Goal: Transaction & Acquisition: Book appointment/travel/reservation

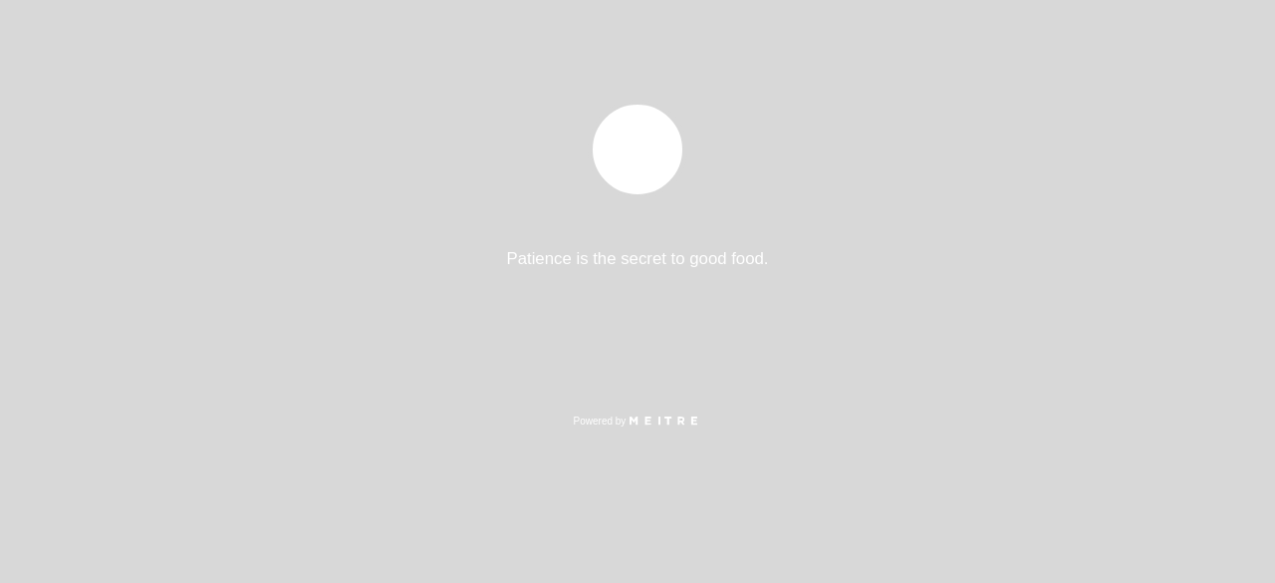
select select "es"
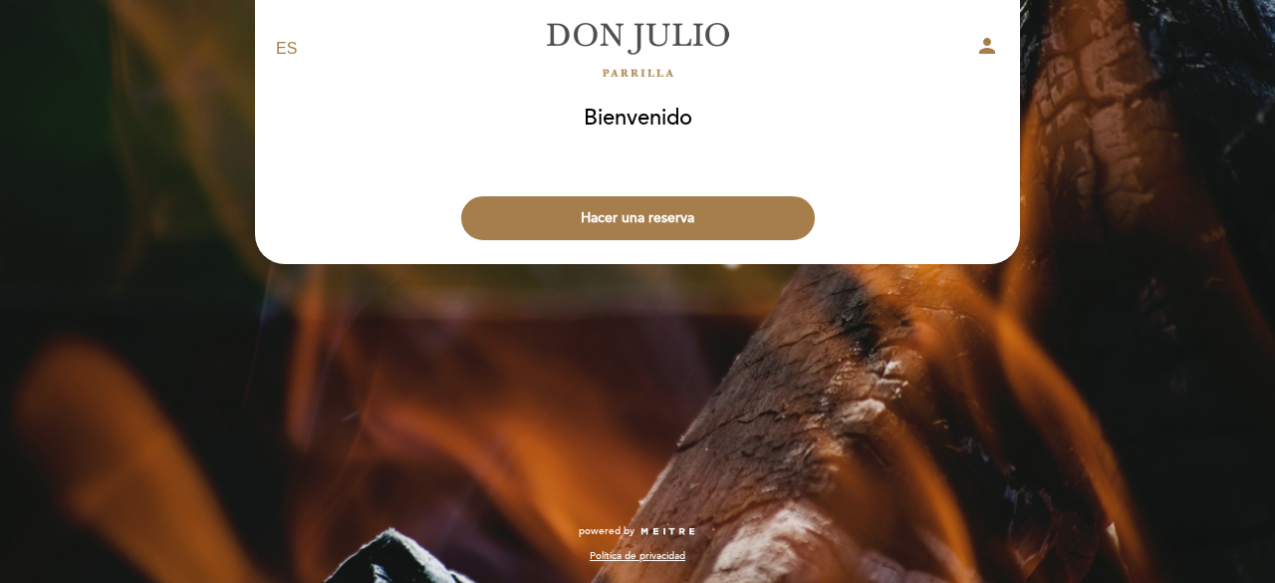
click at [621, 213] on button "Hacer una reserva" at bounding box center [638, 218] width 354 height 44
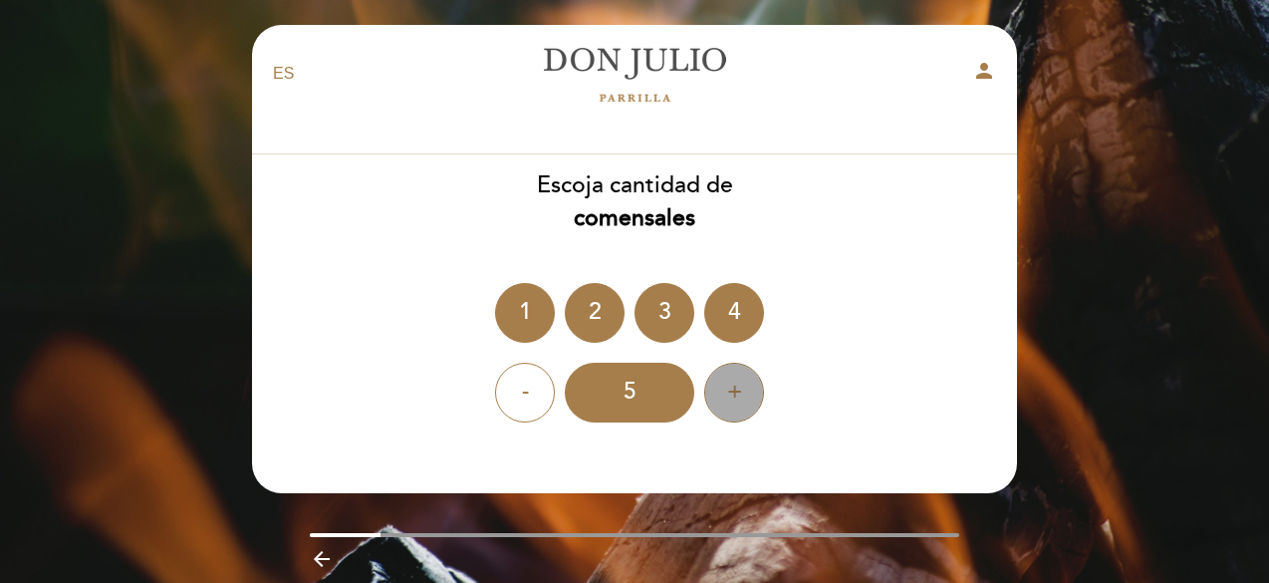
click at [721, 388] on div "+" at bounding box center [734, 392] width 60 height 60
click at [524, 393] on div "-" at bounding box center [525, 392] width 60 height 60
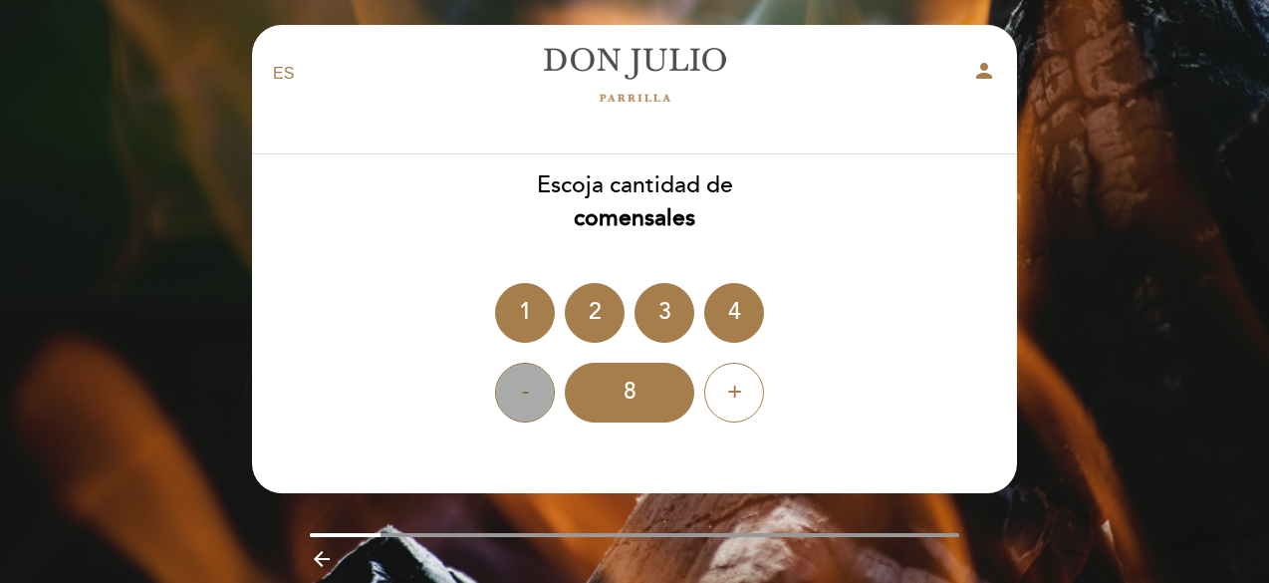
click at [524, 393] on div "-" at bounding box center [525, 392] width 60 height 60
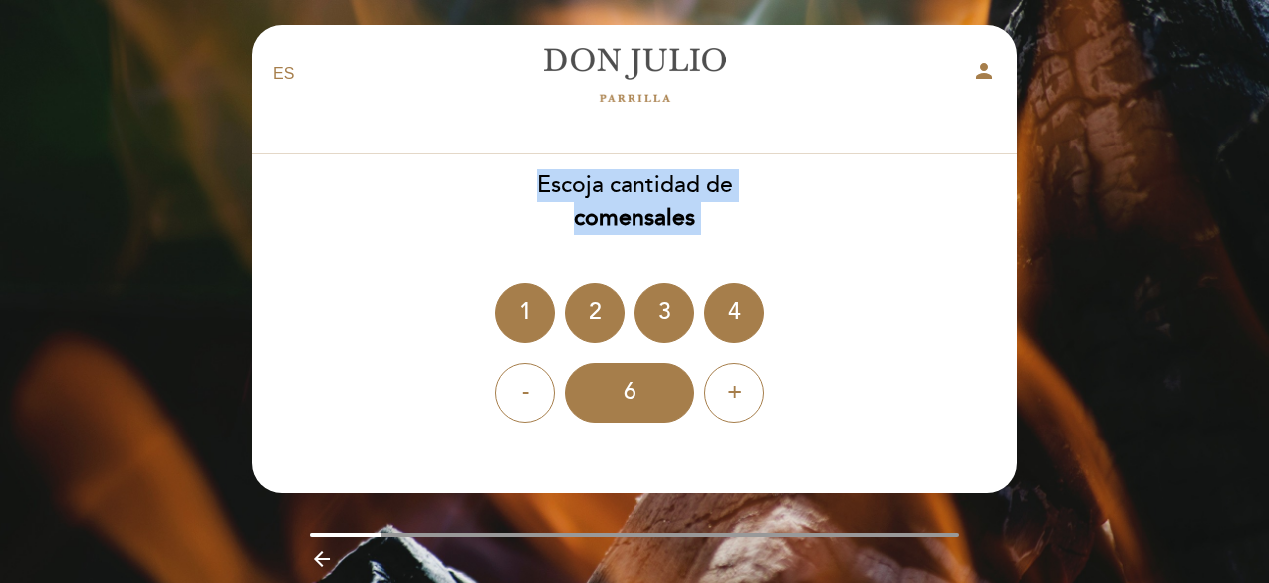
drag, startPoint x: 1239, startPoint y: 171, endPoint x: 1217, endPoint y: 364, distance: 194.4
click at [1217, 364] on div "EN ES PT [PERSON_NAME] person [GEOGRAPHIC_DATA] [GEOGRAPHIC_DATA], Cambiar usua…" at bounding box center [634, 327] width 1269 height 655
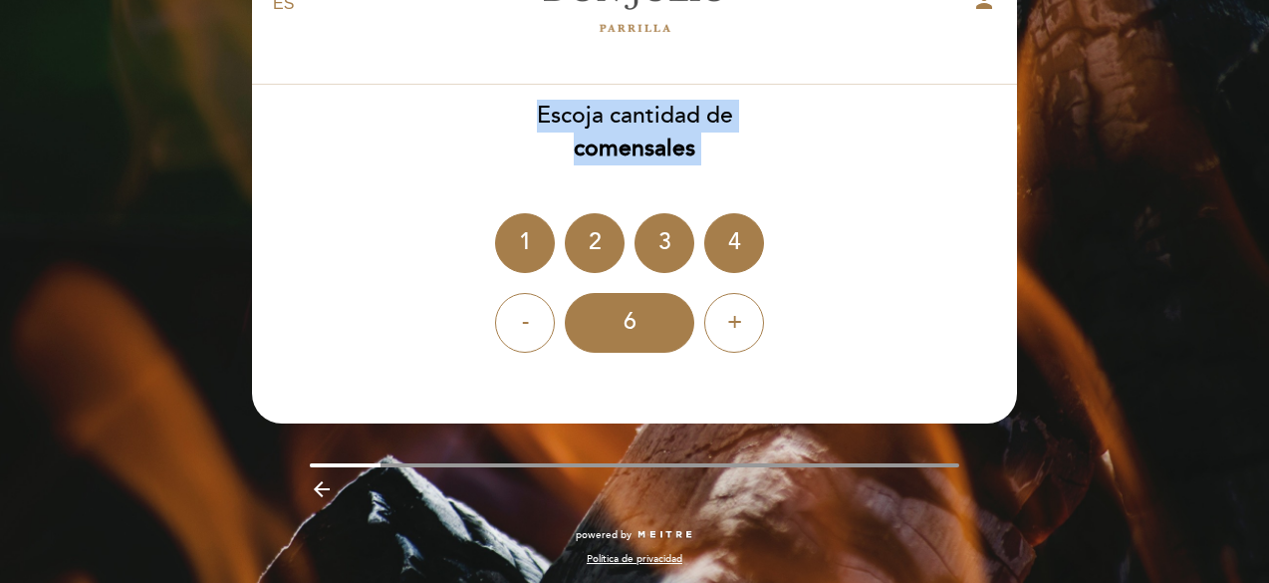
scroll to position [73, 0]
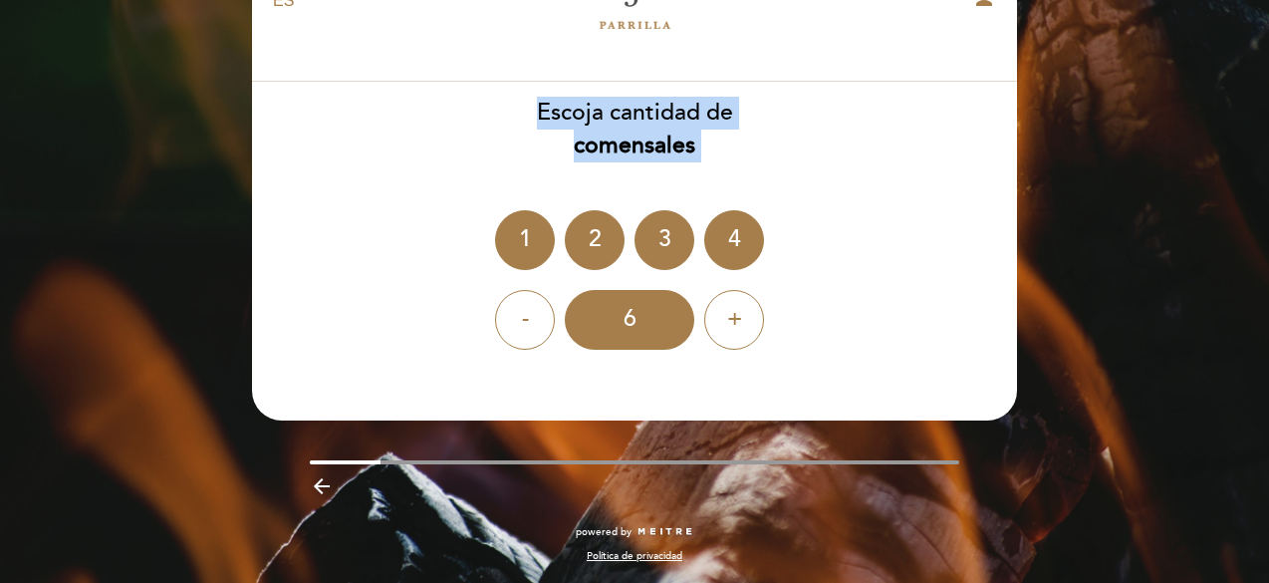
click at [1157, 93] on div "EN ES PT [PERSON_NAME] person [GEOGRAPHIC_DATA] [GEOGRAPHIC_DATA], Cambiar usua…" at bounding box center [634, 254] width 1269 height 655
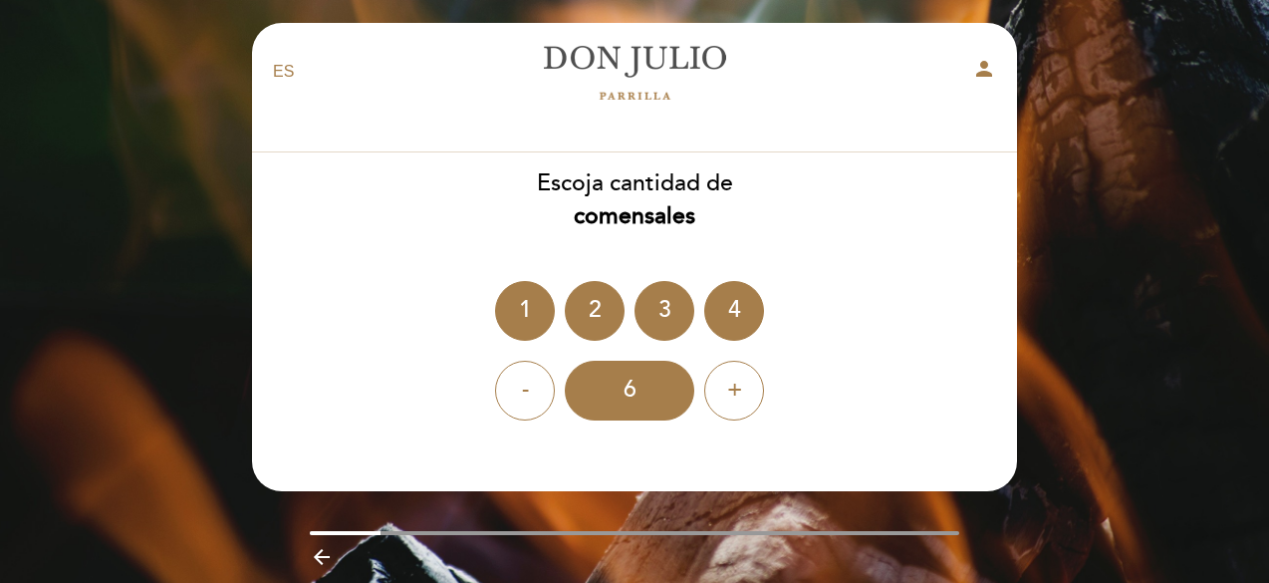
scroll to position [0, 0]
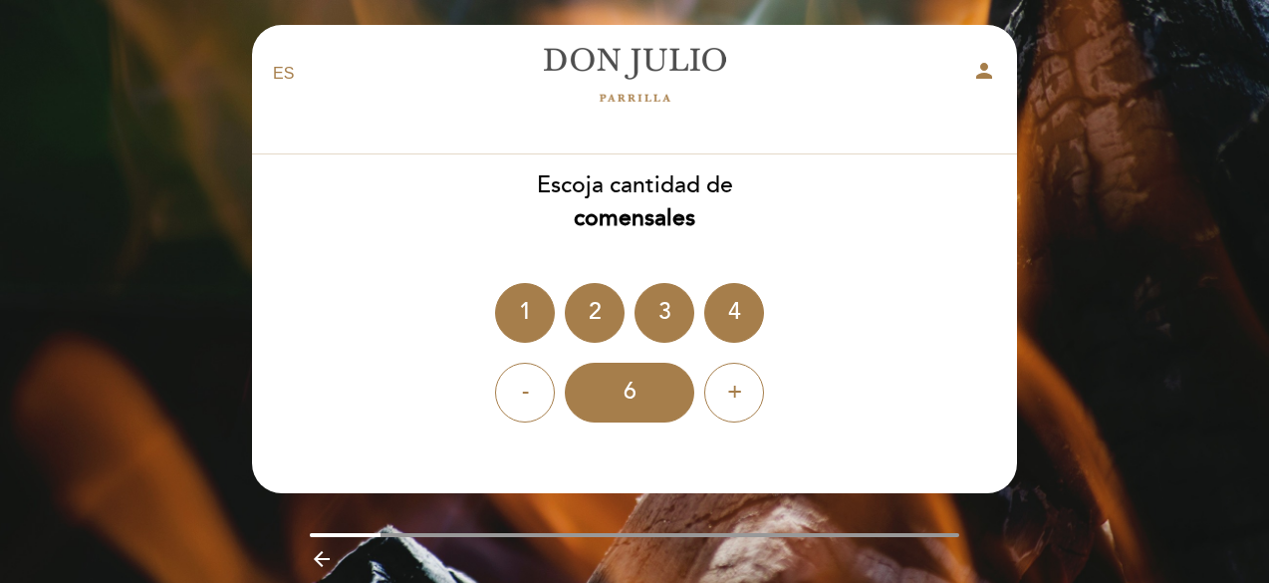
click at [978, 71] on icon "person" at bounding box center [984, 71] width 24 height 24
click at [610, 397] on div "6" at bounding box center [629, 392] width 129 height 60
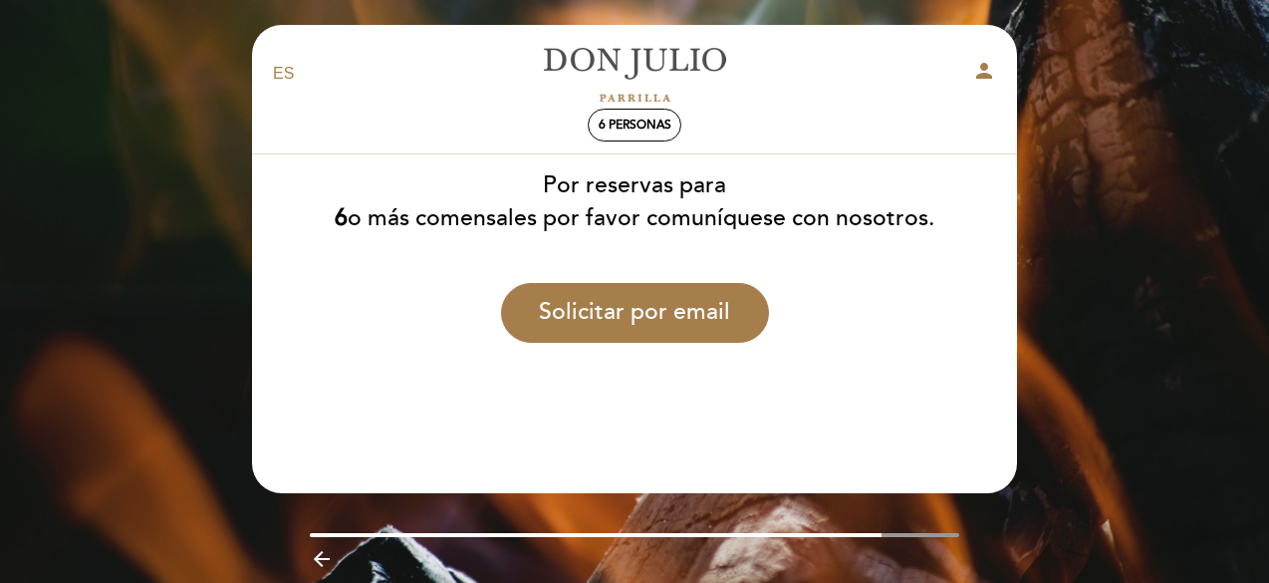
click at [984, 65] on icon "person" at bounding box center [984, 71] width 24 height 24
click at [285, 77] on select "EN ES PT" at bounding box center [284, 74] width 23 height 23
click at [321, 556] on icon "arrow_backward" at bounding box center [322, 559] width 24 height 24
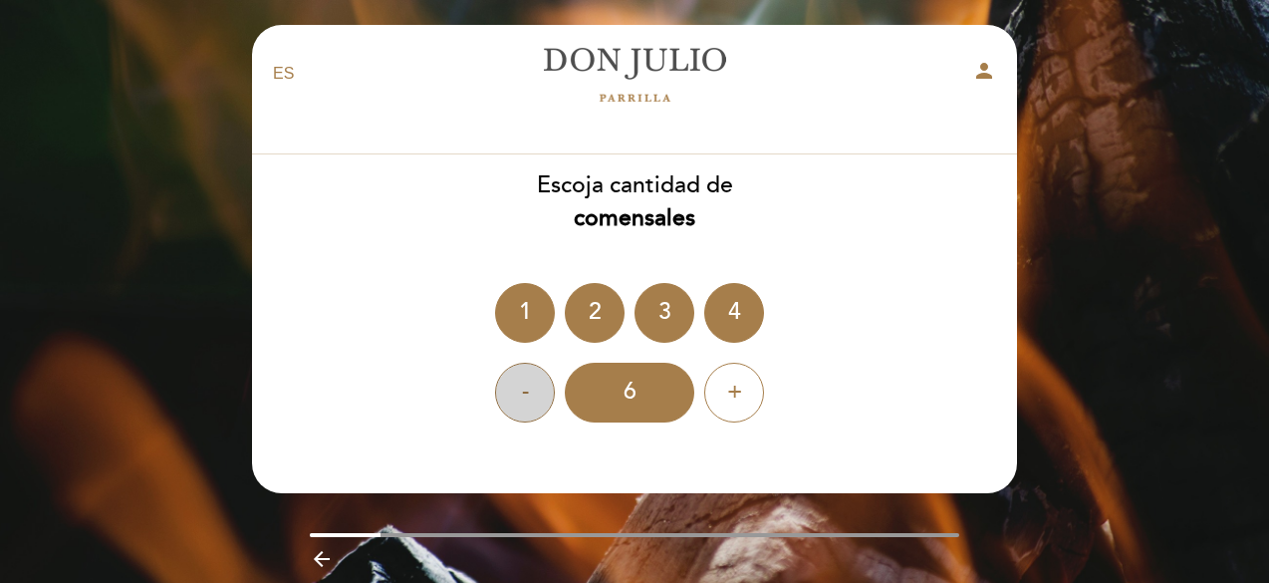
click at [524, 397] on div "-" at bounding box center [525, 392] width 60 height 60
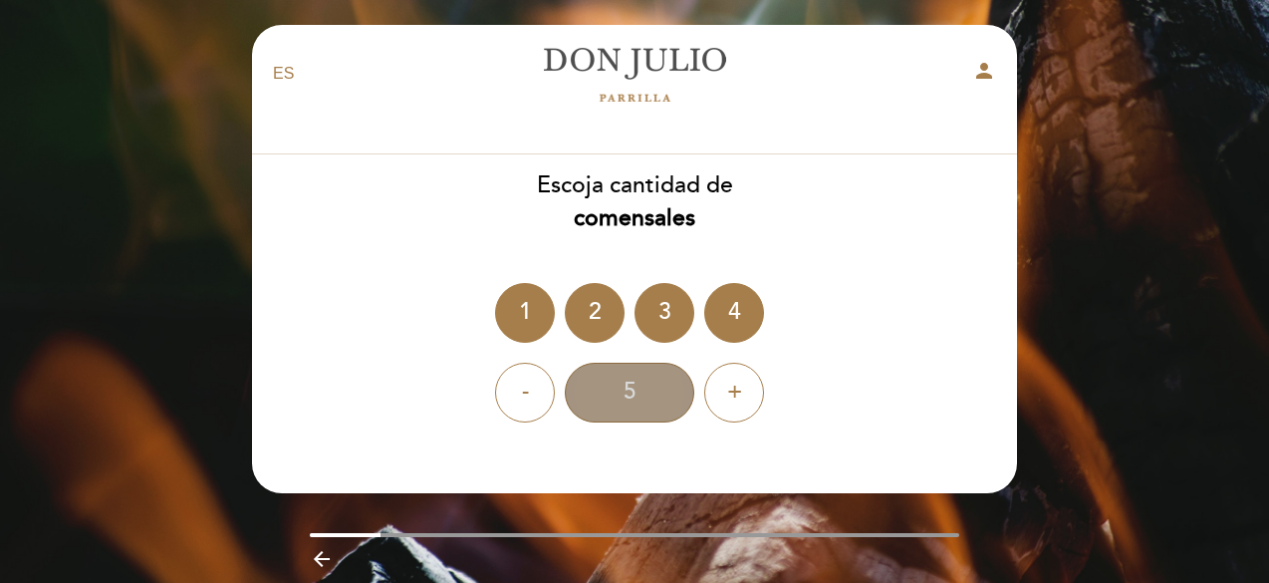
click at [639, 378] on div "5" at bounding box center [629, 392] width 129 height 60
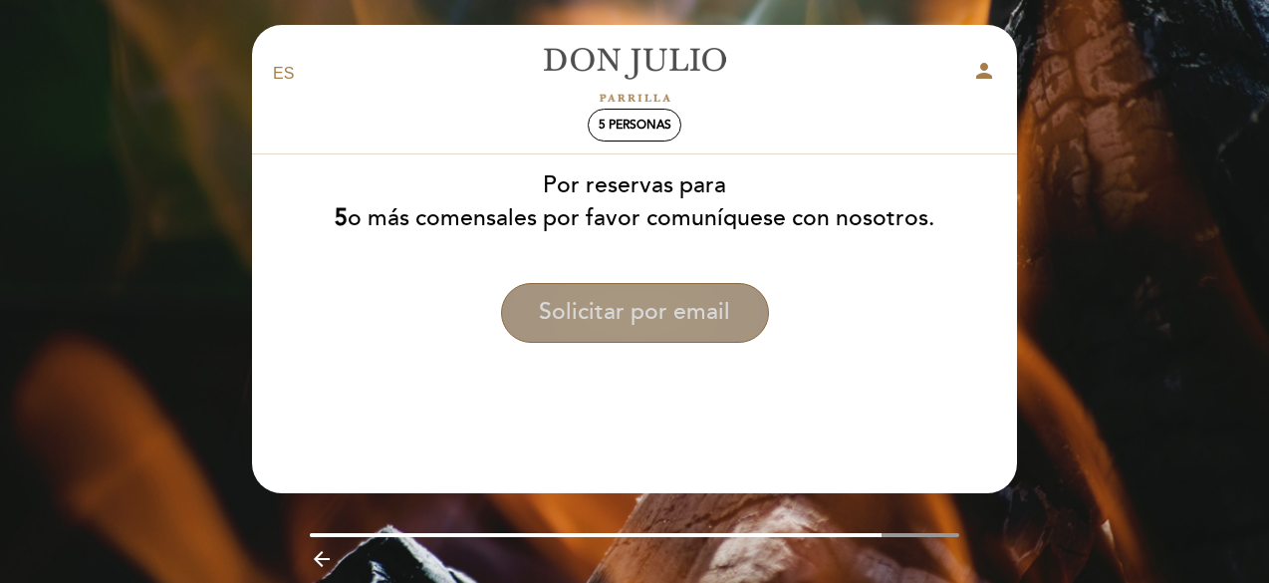
click at [681, 306] on button "Solicitar por email" at bounding box center [635, 313] width 268 height 60
